Goal: Task Accomplishment & Management: Manage account settings

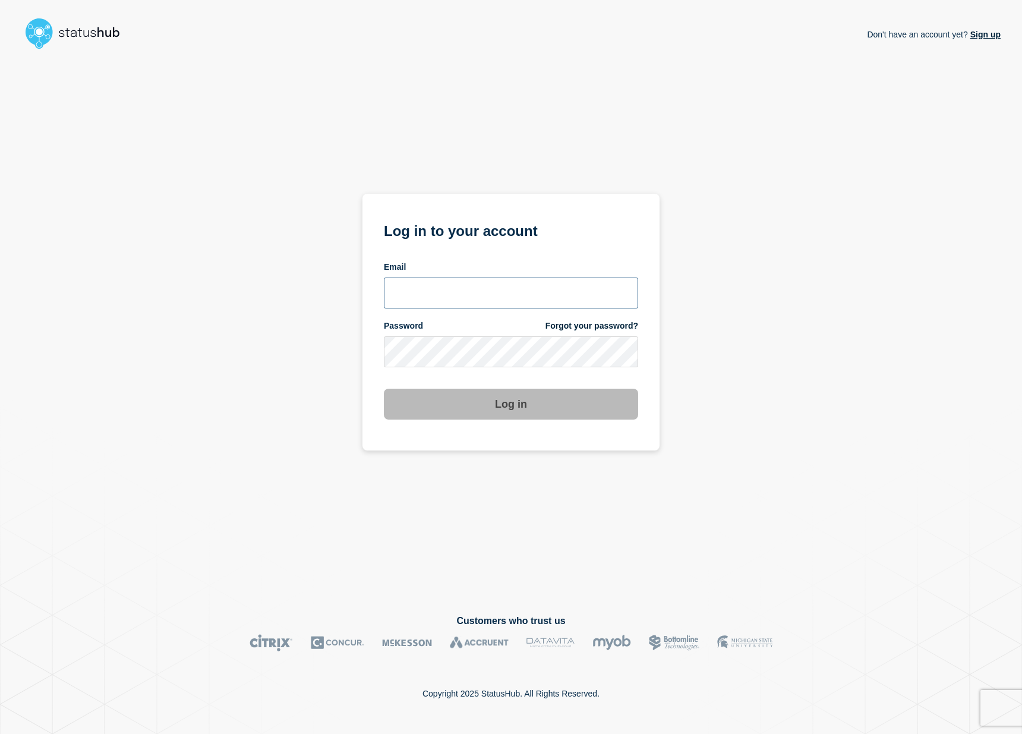
click at [469, 279] on input "email input" at bounding box center [511, 292] width 254 height 31
type input "shlomo.elba@catonetworks.com"
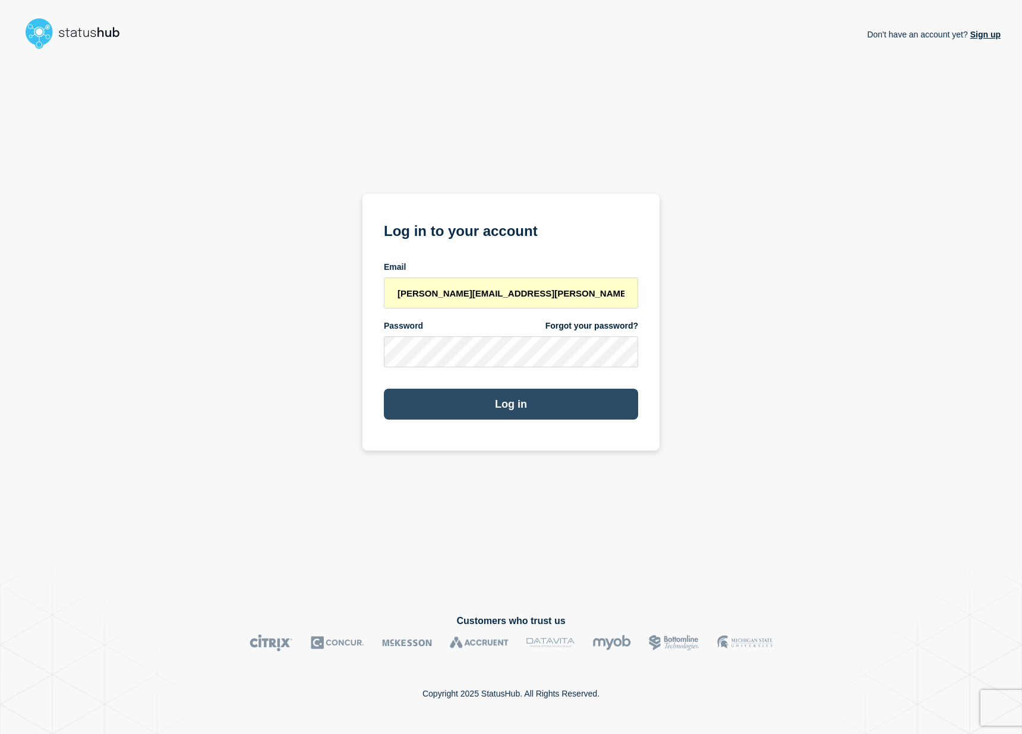
click at [477, 415] on button "Log in" at bounding box center [511, 404] width 254 height 31
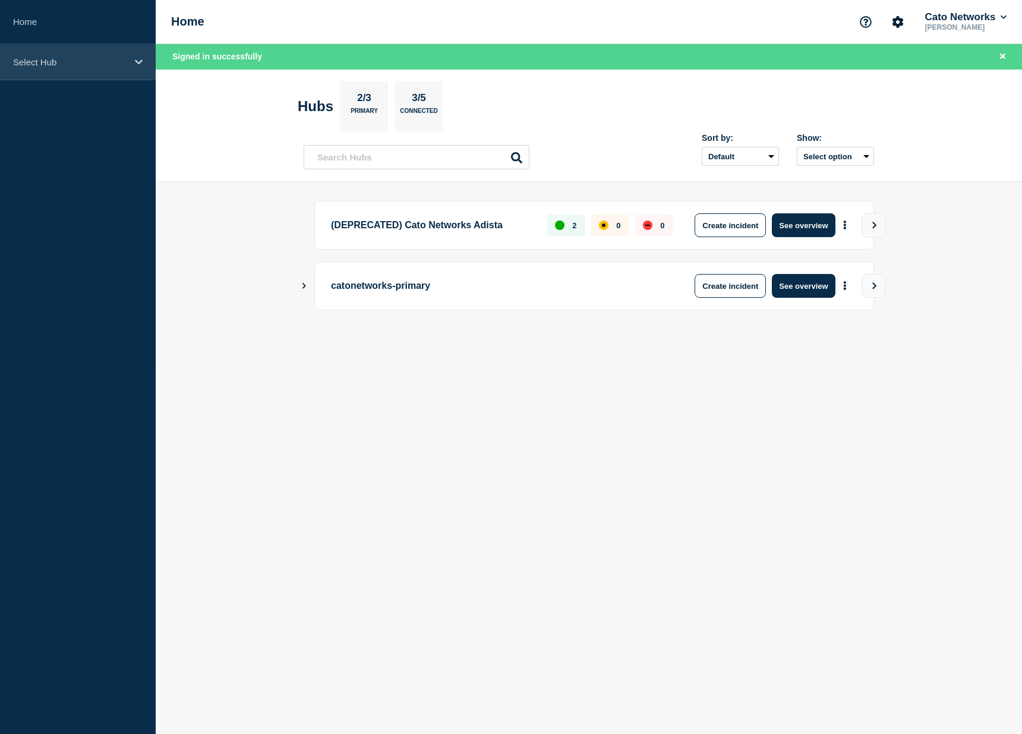
click at [57, 58] on p "Select Hub" at bounding box center [70, 62] width 114 height 10
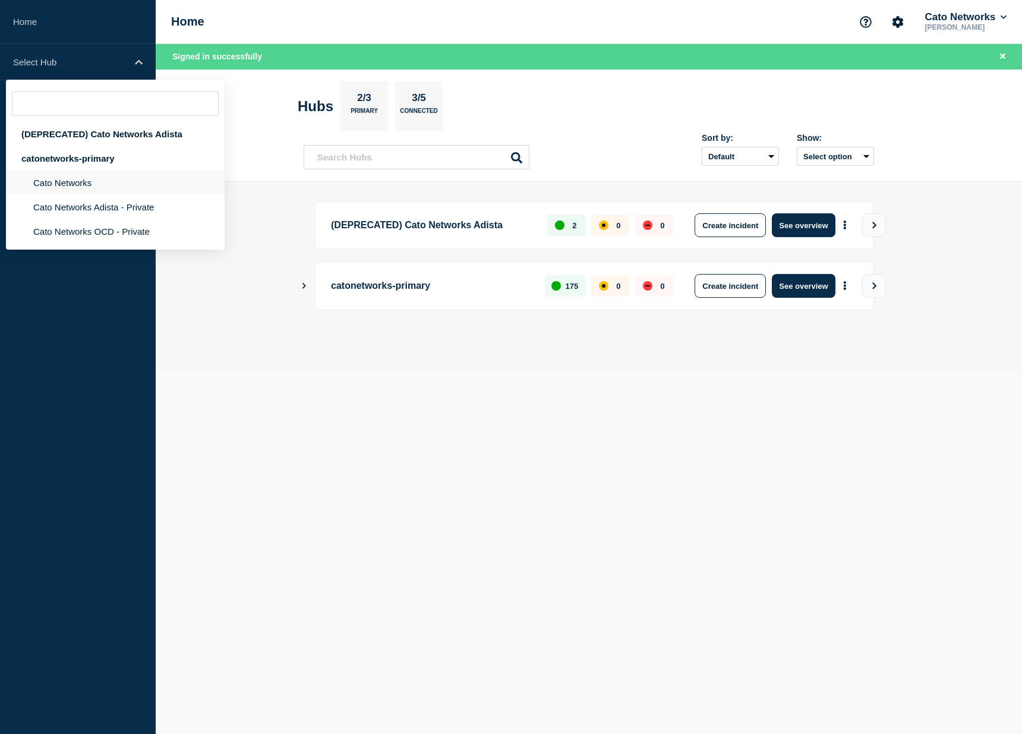
drag, startPoint x: 77, startPoint y: 190, endPoint x: 102, endPoint y: 195, distance: 25.4
click at [77, 190] on li "Cato Networks" at bounding box center [115, 182] width 219 height 24
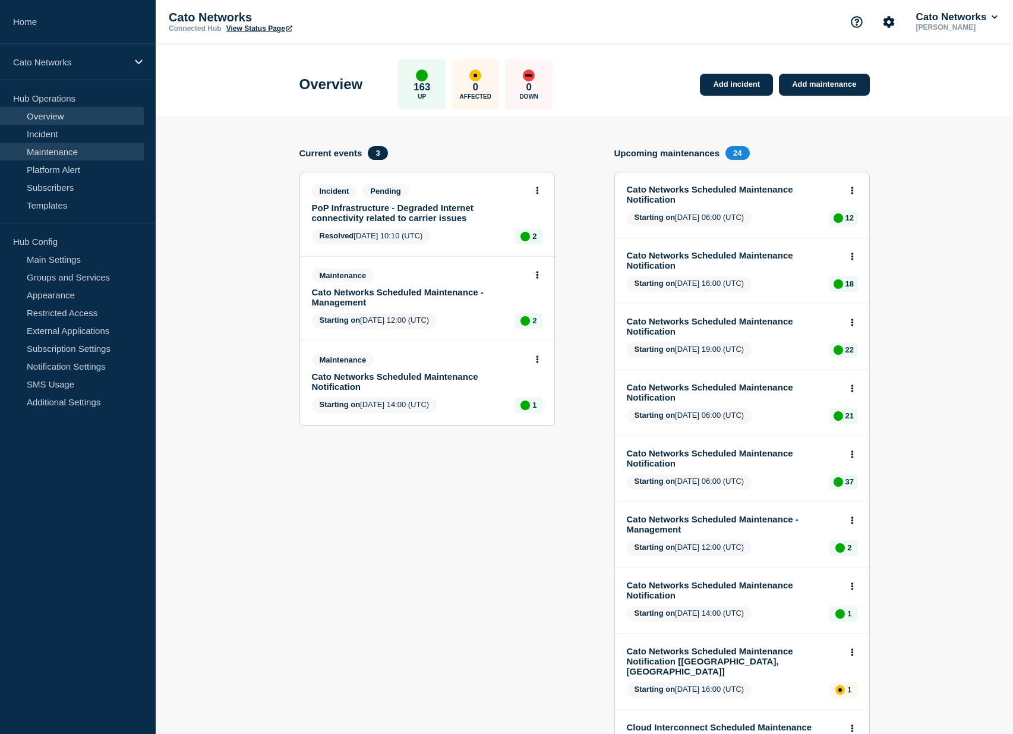
click at [77, 154] on link "Maintenance" at bounding box center [72, 152] width 144 height 18
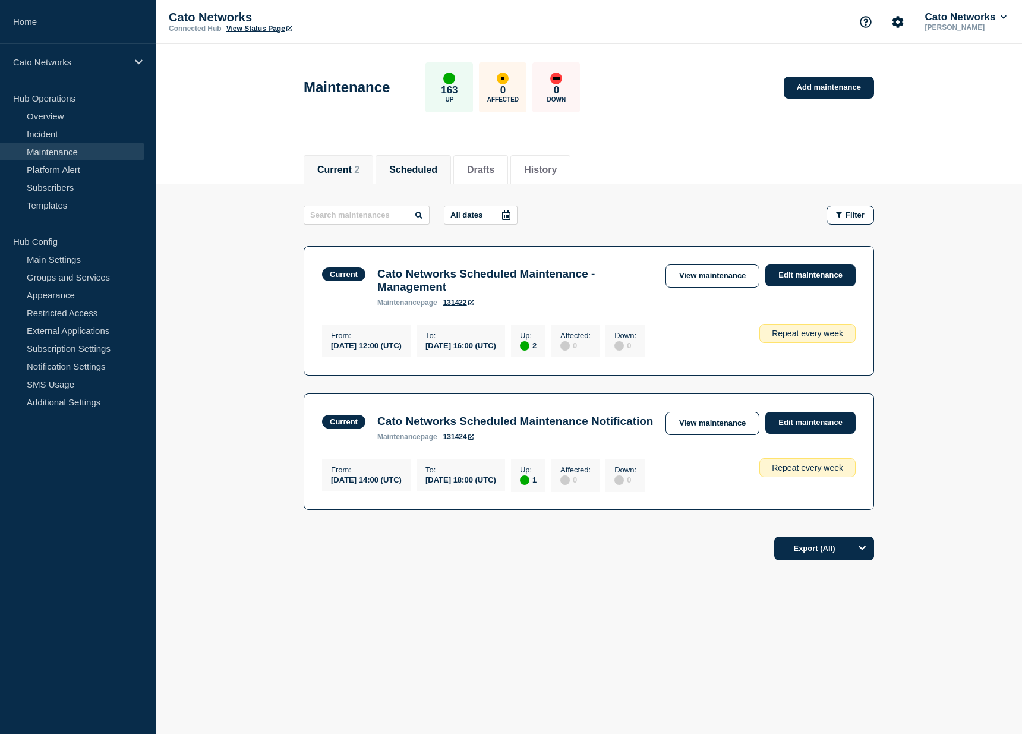
click at [406, 172] on button "Scheduled" at bounding box center [413, 170] width 48 height 11
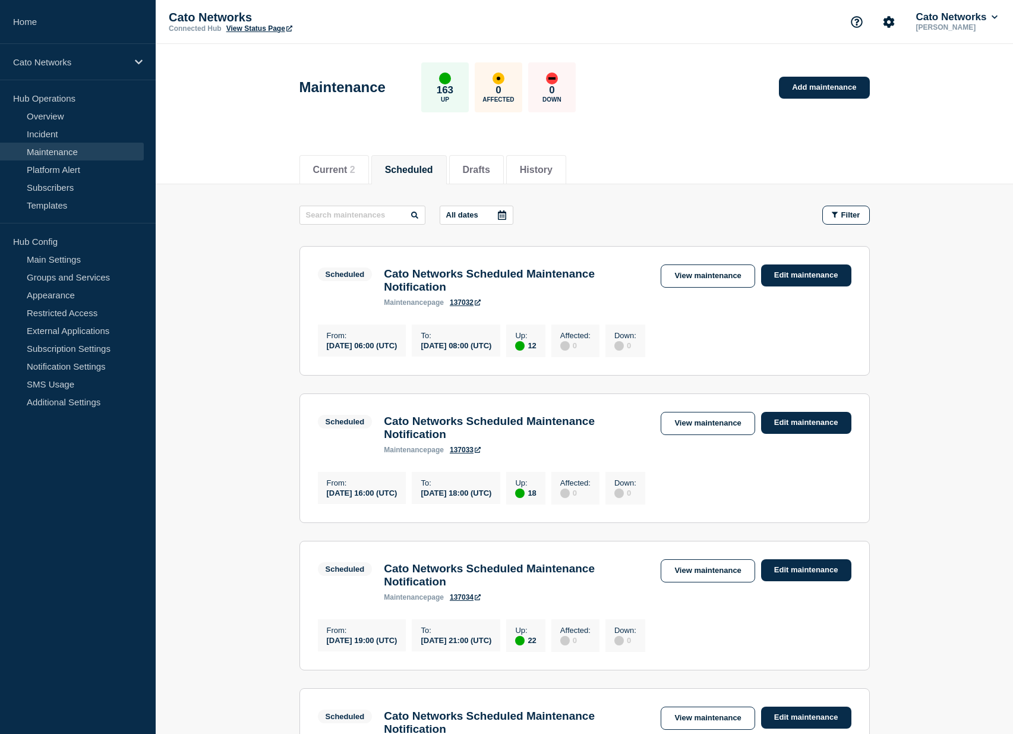
click at [491, 215] on div at bounding box center [501, 215] width 21 height 18
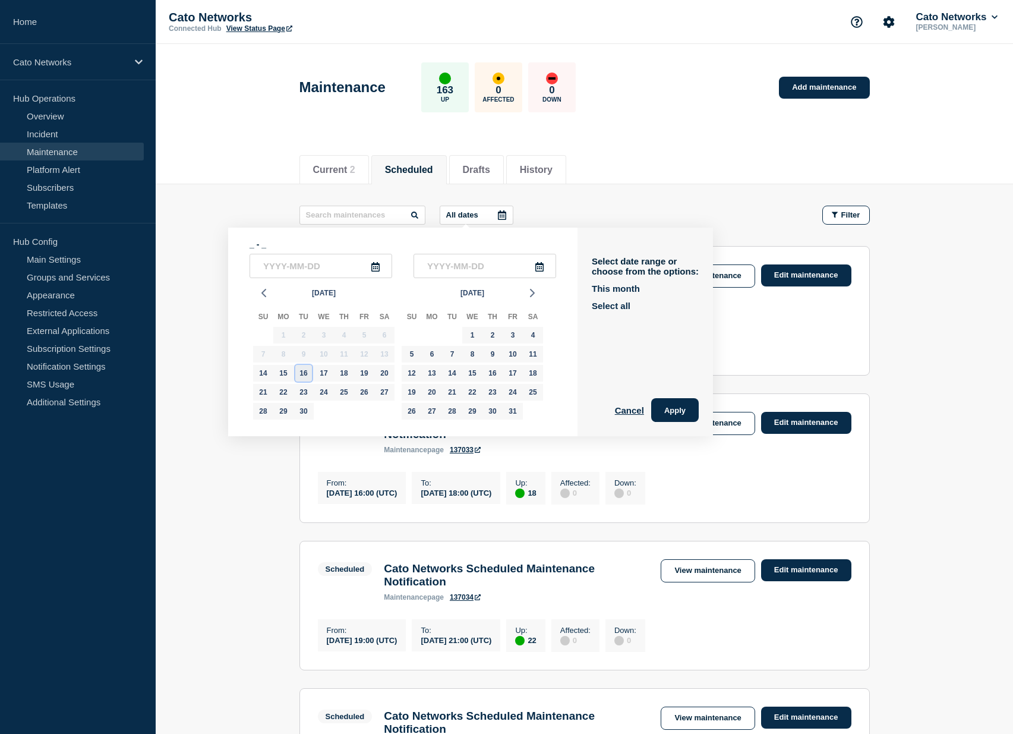
click at [306, 377] on div "16" at bounding box center [303, 373] width 17 height 17
type input "2025-09-16"
click at [306, 377] on div "16" at bounding box center [303, 373] width 17 height 17
type input "2025-09-16"
click at [668, 408] on button "Apply" at bounding box center [675, 410] width 48 height 24
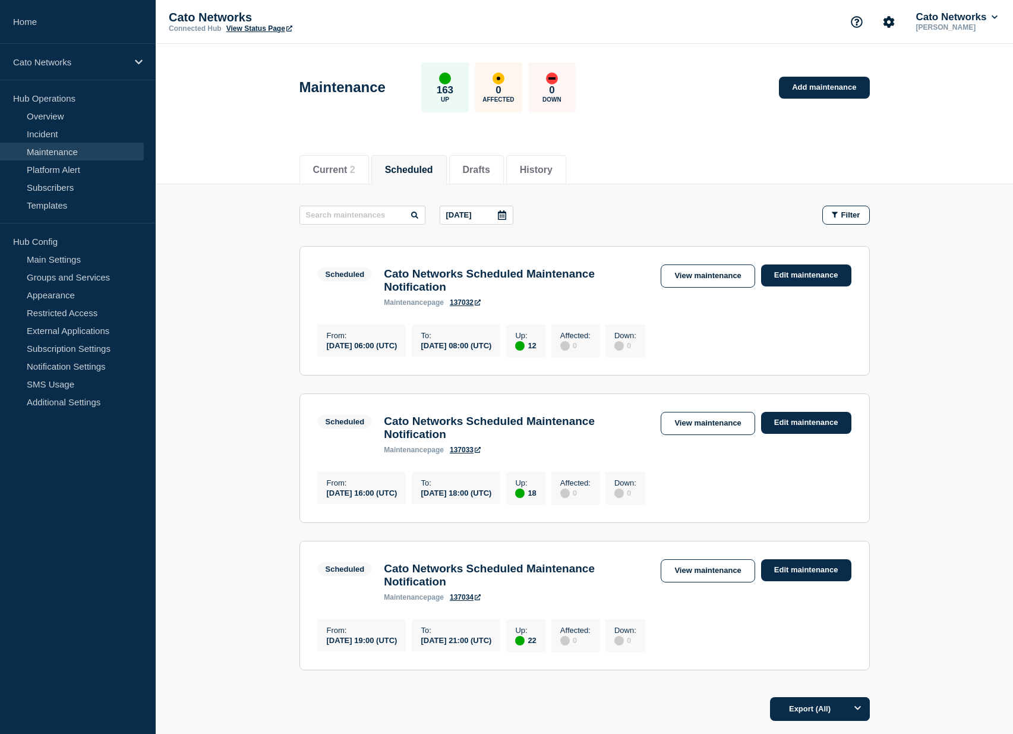
scroll to position [105, 0]
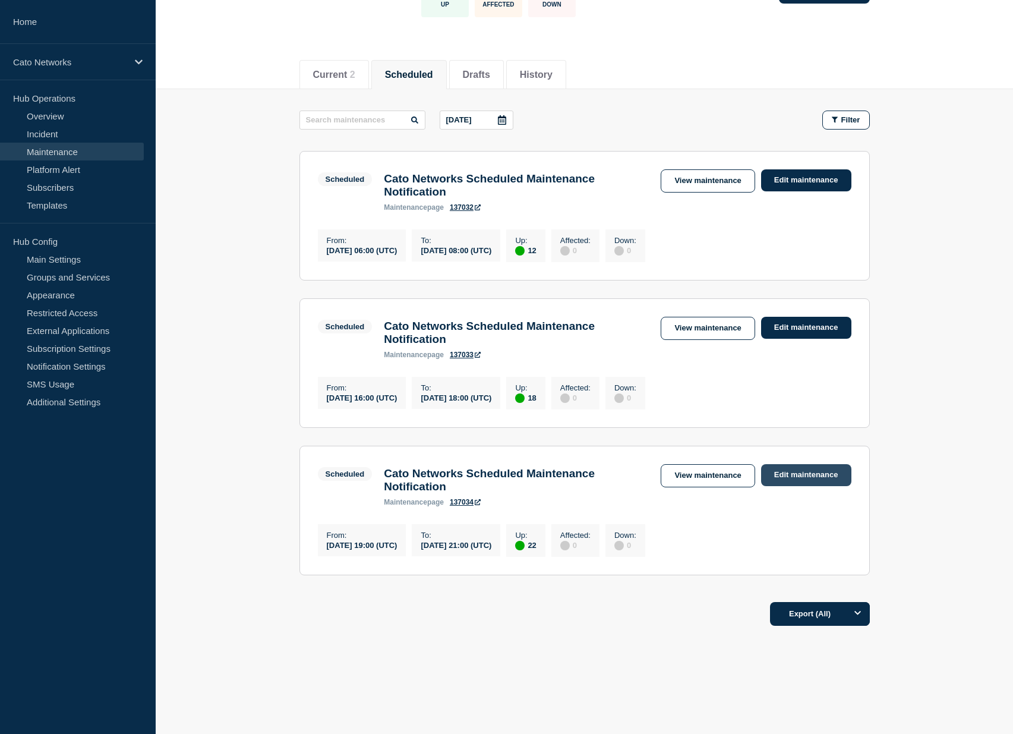
click at [811, 485] on link "Edit maintenance" at bounding box center [806, 475] width 90 height 22
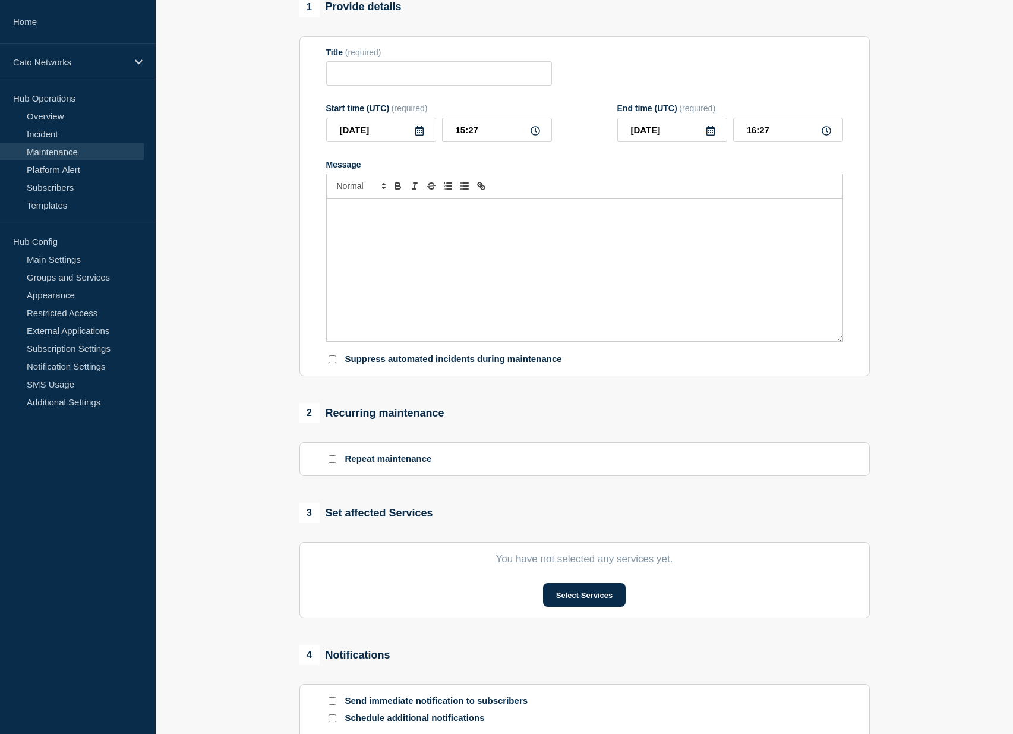
type input "Cato Networks Scheduled Maintenance Notification"
type input "2025-09-16"
type input "19:00"
type input "2025-09-16"
type input "21:00"
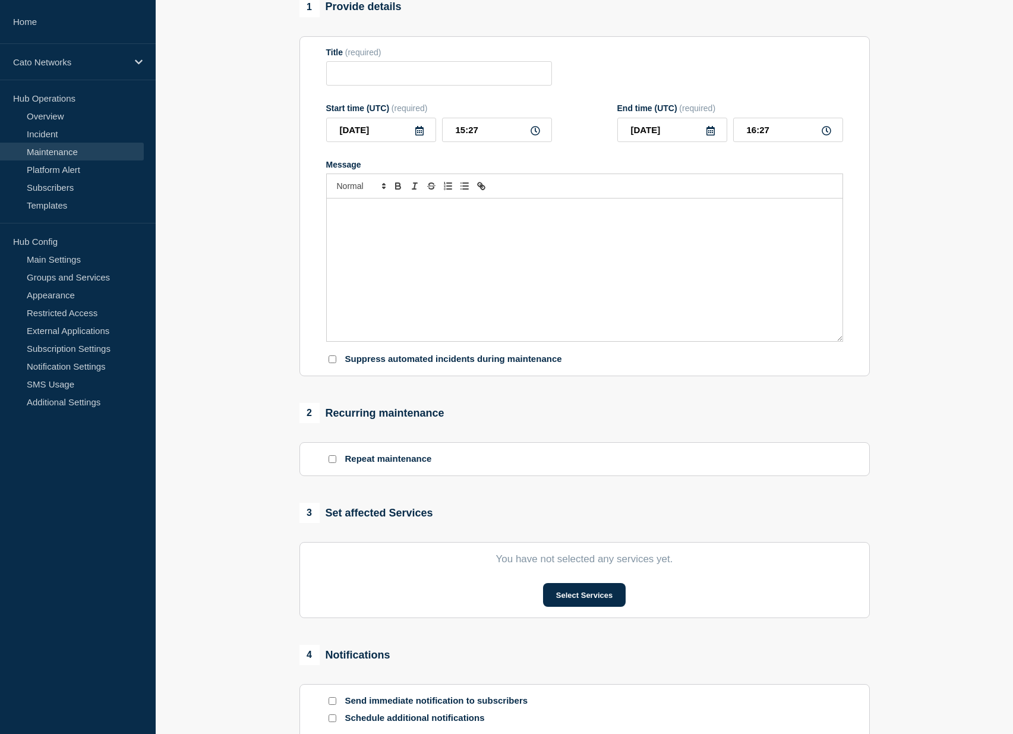
checkbox input "false"
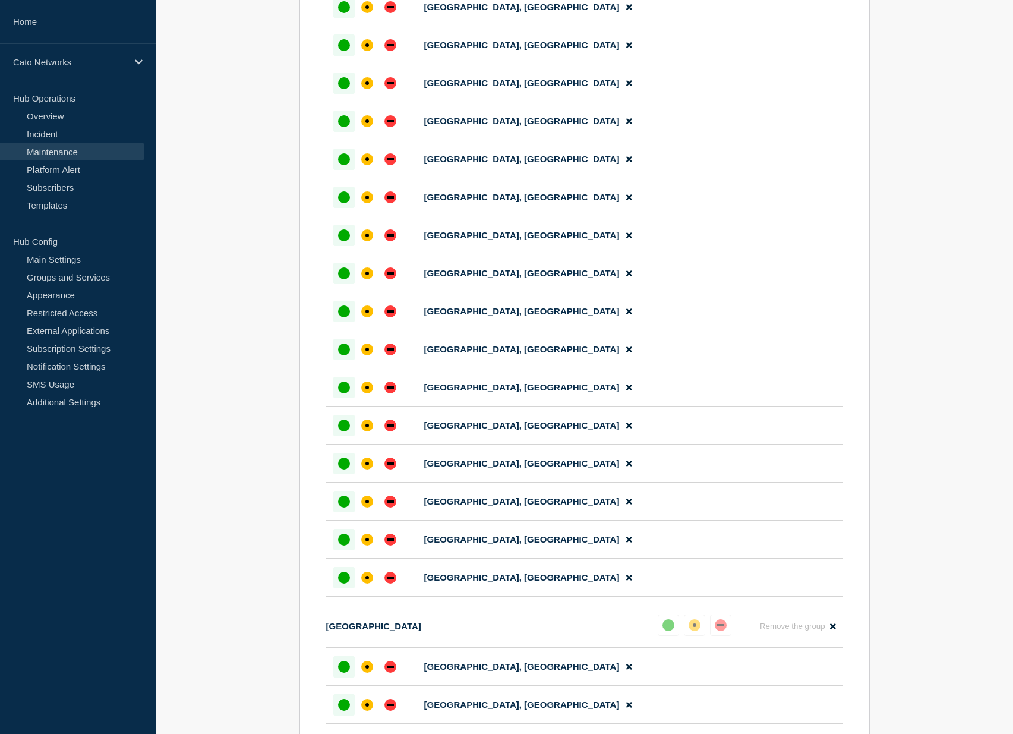
scroll to position [926, 0]
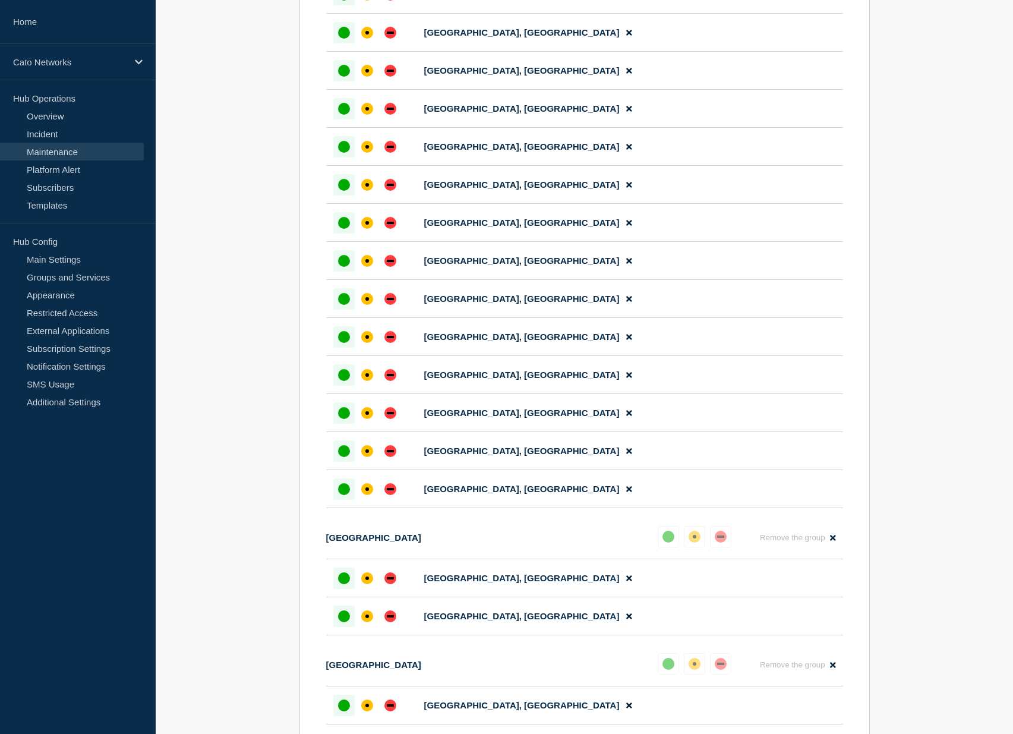
click at [881, 280] on section "1 Provide details Title (required) Cato Networks Scheduled Maintenance Notifica…" at bounding box center [584, 86] width 857 height 1787
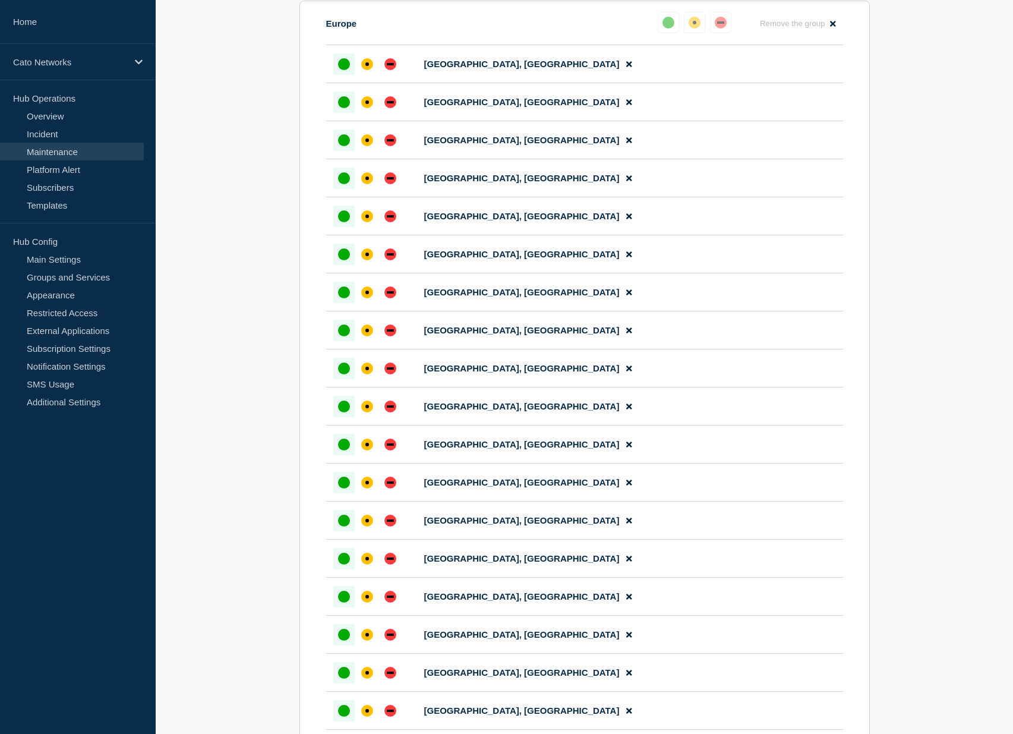
scroll to position [1284, 0]
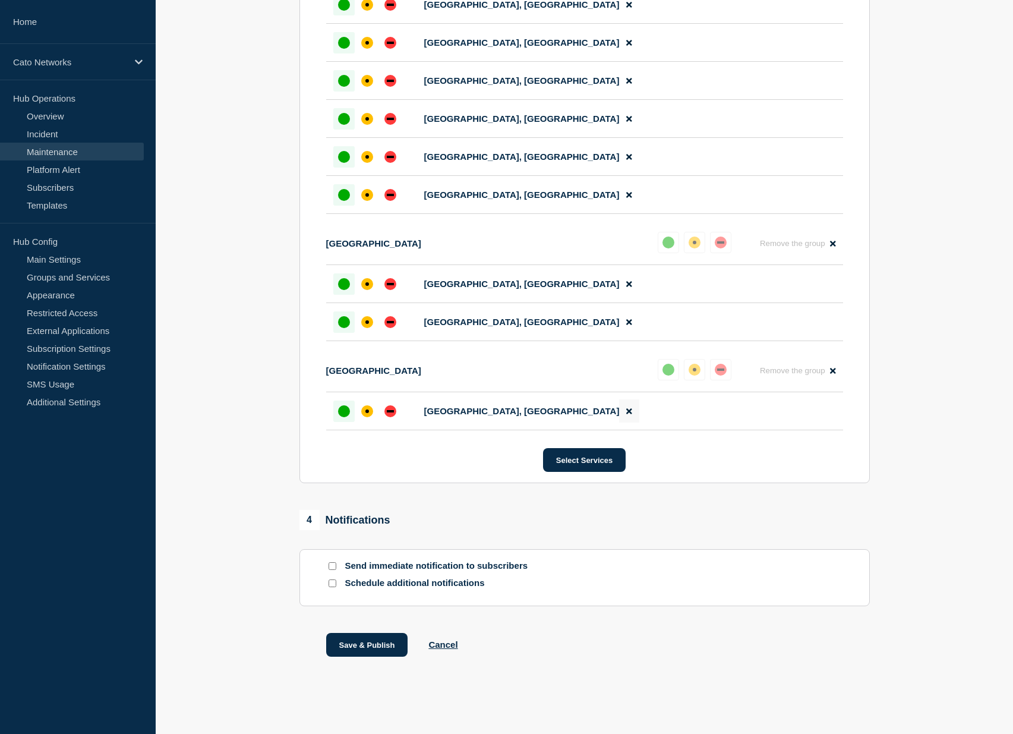
click at [626, 409] on icon at bounding box center [628, 411] width 5 height 8
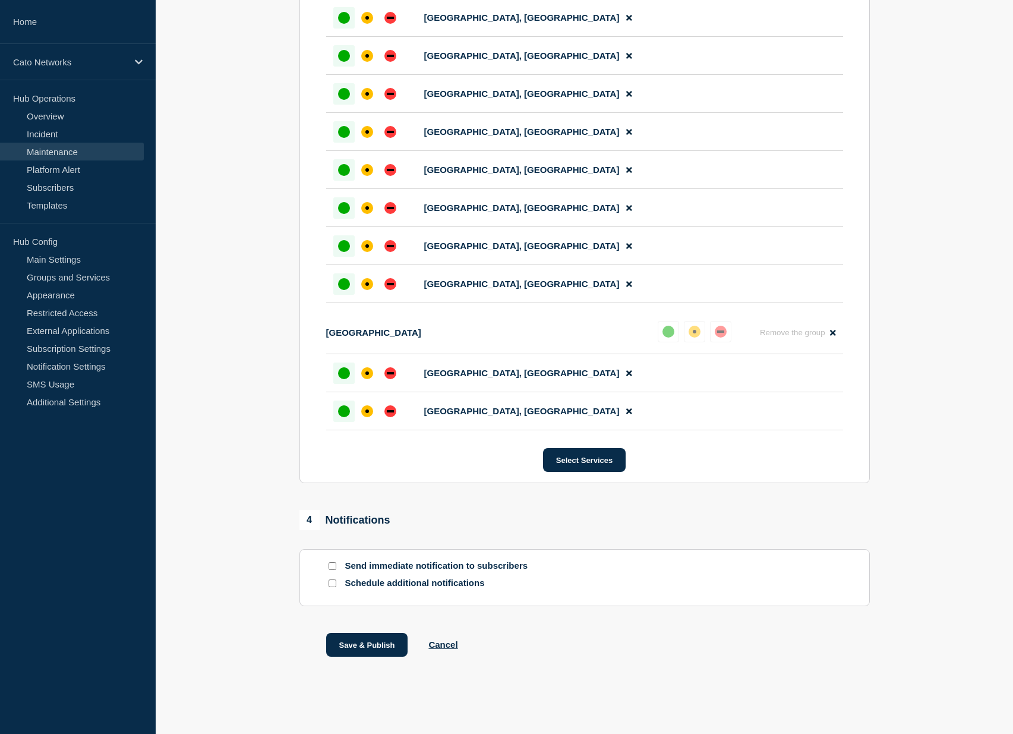
scroll to position [1192, 0]
click at [371, 651] on button "Save & Publish" at bounding box center [367, 645] width 82 height 24
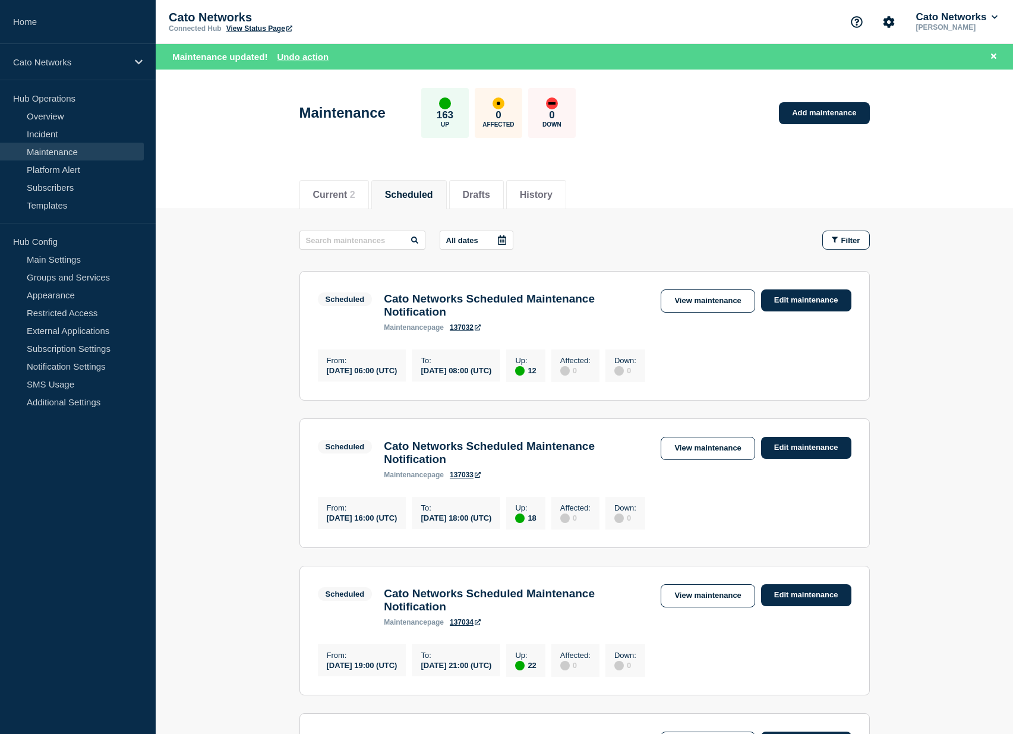
click at [497, 242] on icon at bounding box center [502, 240] width 10 height 10
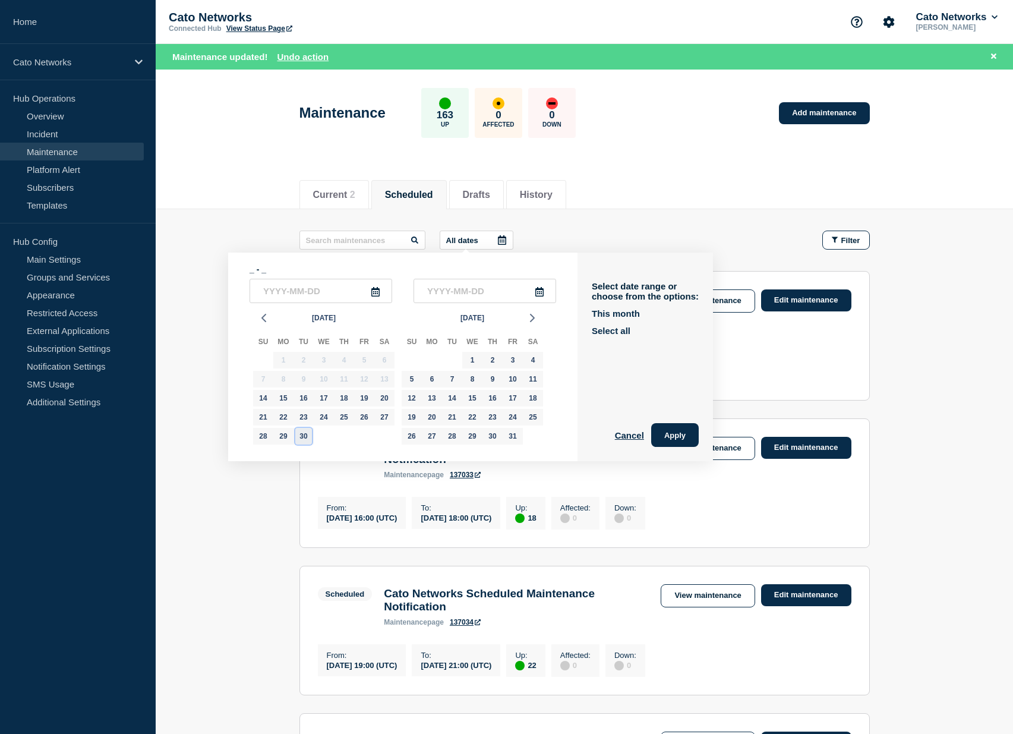
click at [304, 438] on div "30" at bounding box center [303, 436] width 17 height 17
type input "2025-09-30"
click at [305, 442] on div "30" at bounding box center [303, 436] width 17 height 17
type input "2025-09-30"
click at [674, 440] on button "Apply" at bounding box center [675, 435] width 48 height 24
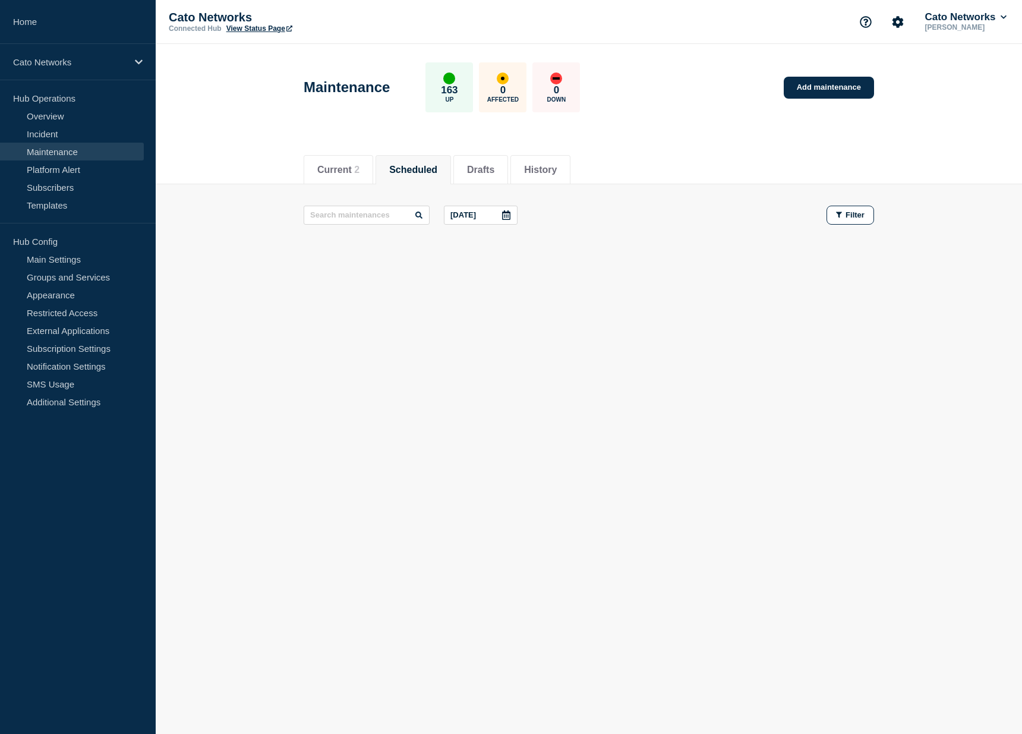
click at [697, 217] on div "Sep, 30 2025 Filter" at bounding box center [589, 215] width 570 height 19
